Goal: Check status: Check status

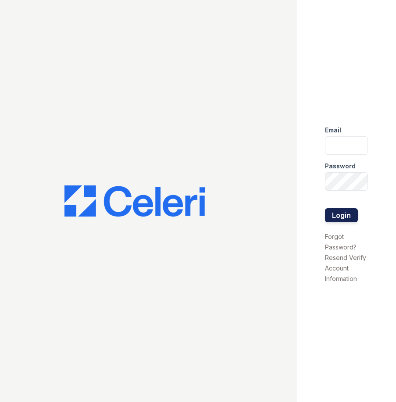
type input "[EMAIL_ADDRESS][DOMAIN_NAME]"
click at [344, 213] on button "Login" at bounding box center [341, 215] width 33 height 14
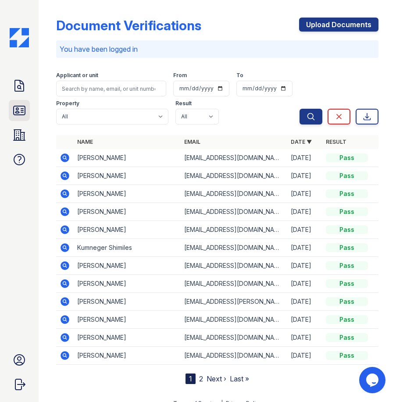
click at [14, 109] on icon at bounding box center [19, 110] width 11 height 9
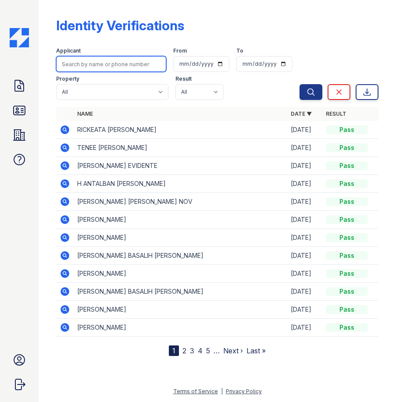
click at [109, 63] on input "search" at bounding box center [111, 64] width 110 height 16
click at [110, 63] on input "search" at bounding box center [111, 64] width 110 height 16
type input "shekhar"
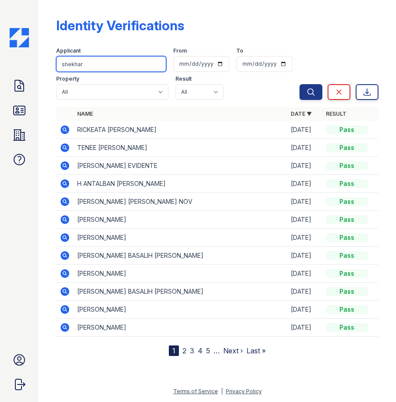
click at [299, 84] on button "Search" at bounding box center [310, 92] width 23 height 16
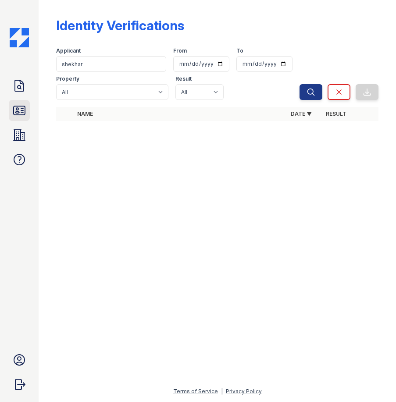
click at [18, 108] on icon at bounding box center [19, 110] width 11 height 9
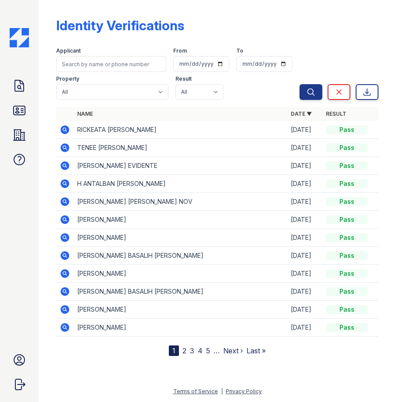
click at [94, 363] on div "Identity Verifications Filter Applicant From To Property All ReNew Alexandria R…" at bounding box center [217, 185] width 329 height 370
click at [320, 44] on div "Search Clear Export" at bounding box center [338, 72] width 79 height 56
